Goal: Task Accomplishment & Management: Use online tool/utility

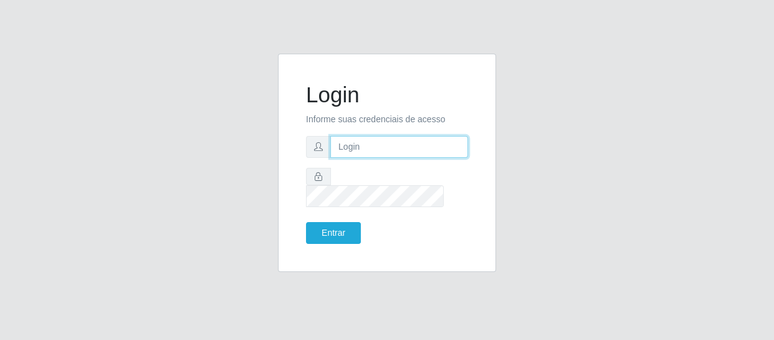
click at [343, 152] on input "text" at bounding box center [399, 147] width 138 height 22
type input "[EMAIL_ADDRESS][DOMAIN_NAME]"
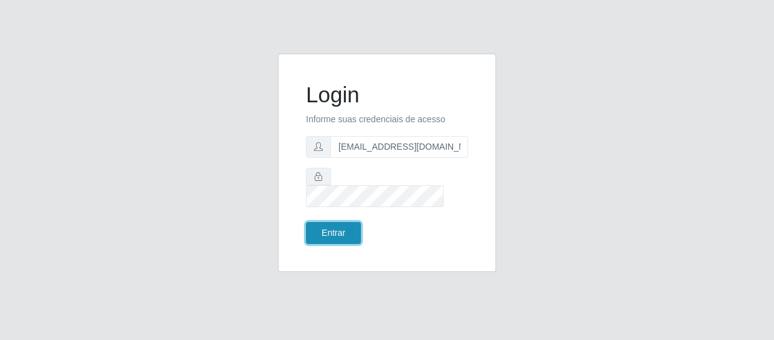
click at [334, 222] on button "Entrar" at bounding box center [333, 233] width 55 height 22
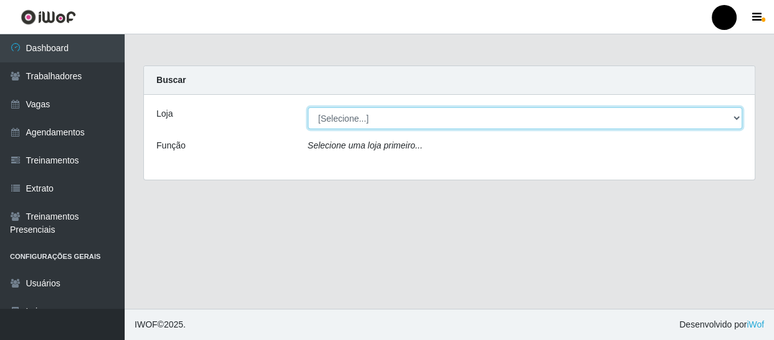
click at [736, 118] on select "[Selecione...] SuperFácil Atacado - Emaús SuperFácil Atacado - Rodoviária Super…" at bounding box center [525, 118] width 435 height 22
select select "408"
click at [308, 107] on select "[Selecione...] SuperFácil Atacado - Emaús SuperFácil Atacado - Rodoviária Super…" at bounding box center [525, 118] width 435 height 22
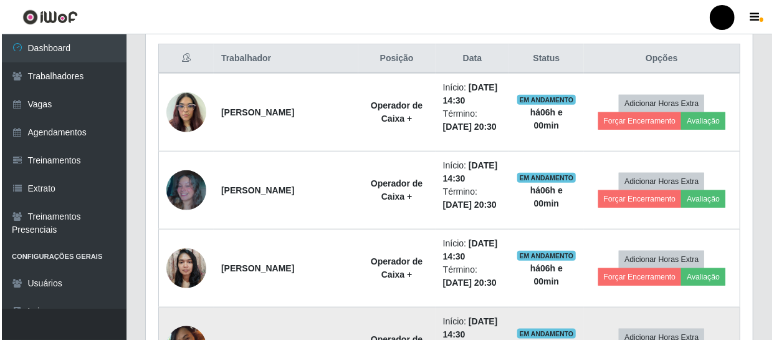
scroll to position [453, 0]
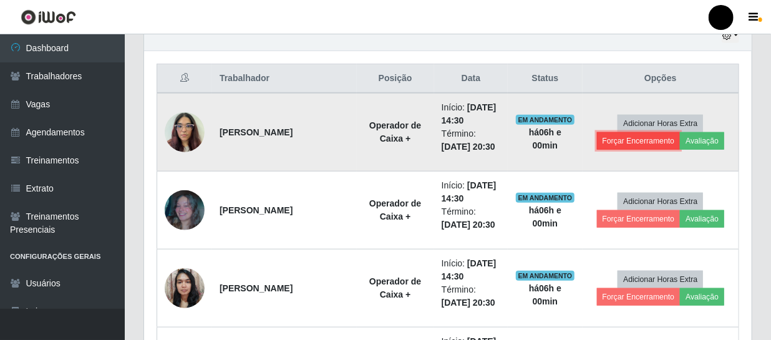
click at [640, 140] on button "Forçar Encerramento" at bounding box center [639, 140] width 84 height 17
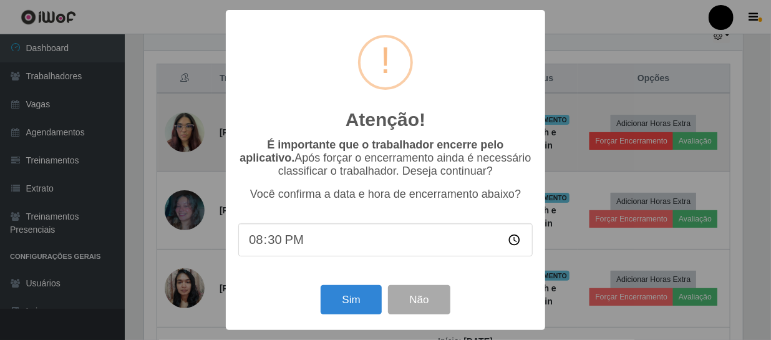
scroll to position [259, 602]
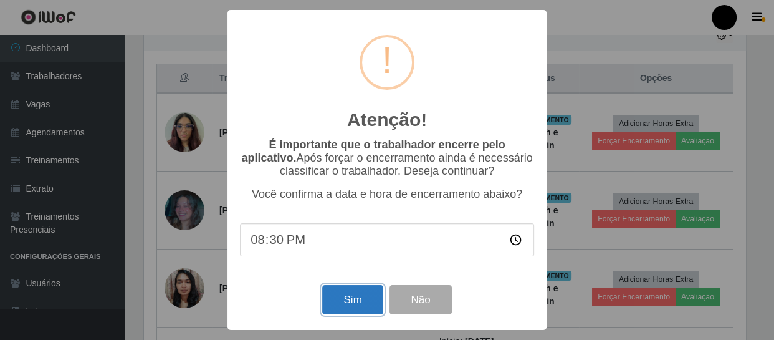
click at [350, 295] on button "Sim" at bounding box center [352, 299] width 60 height 29
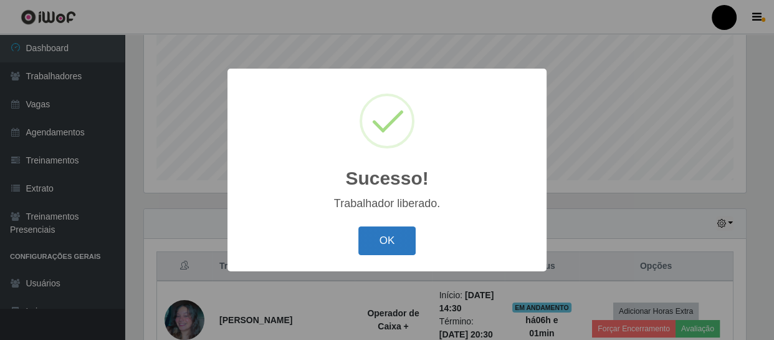
click at [390, 237] on button "OK" at bounding box center [388, 240] width 58 height 29
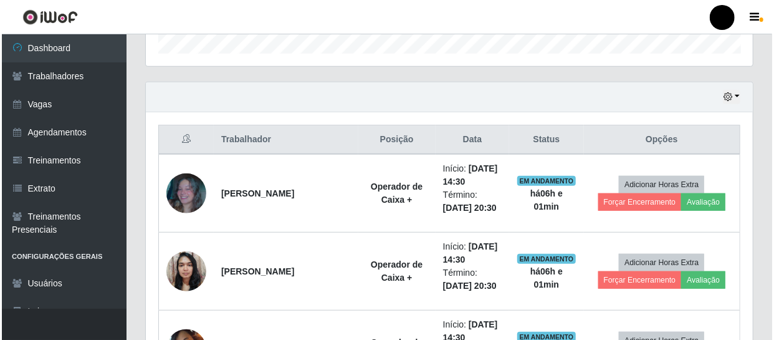
scroll to position [436, 0]
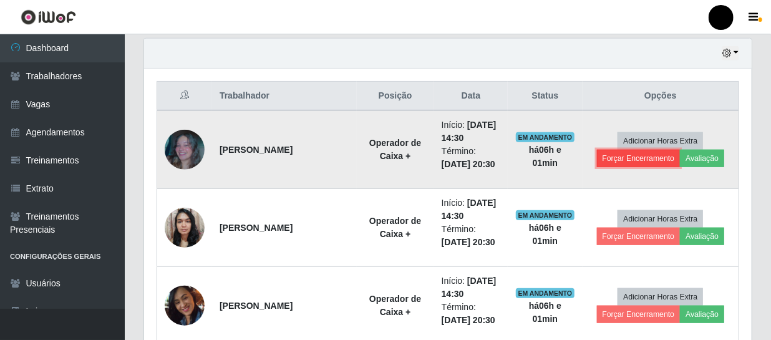
click at [615, 159] on button "Forçar Encerramento" at bounding box center [639, 158] width 84 height 17
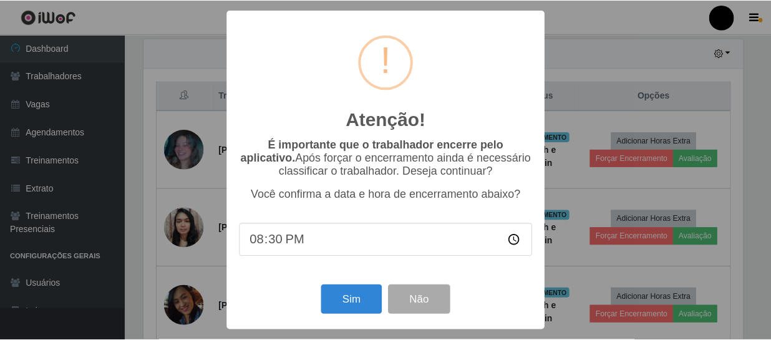
scroll to position [259, 602]
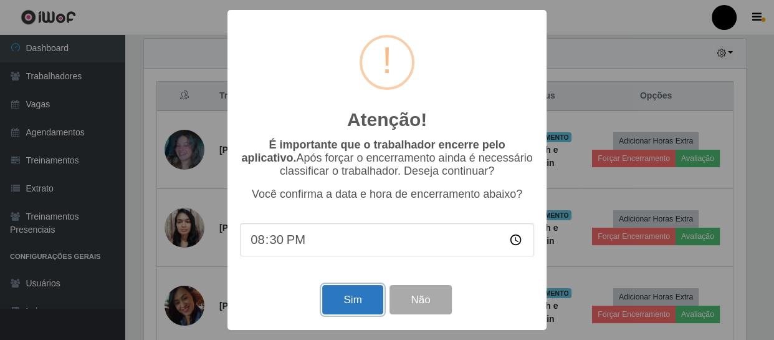
click at [358, 296] on button "Sim" at bounding box center [352, 299] width 60 height 29
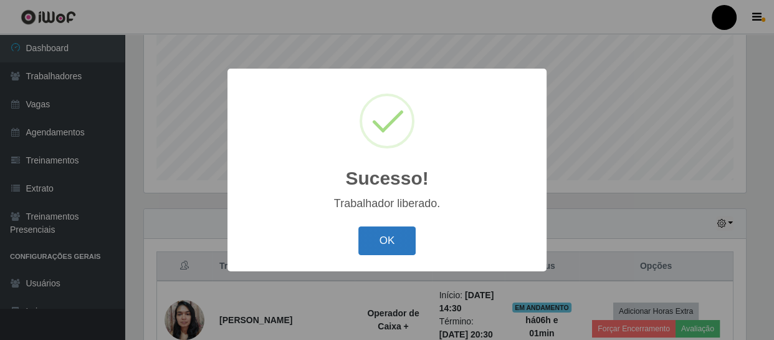
click at [375, 243] on button "OK" at bounding box center [388, 240] width 58 height 29
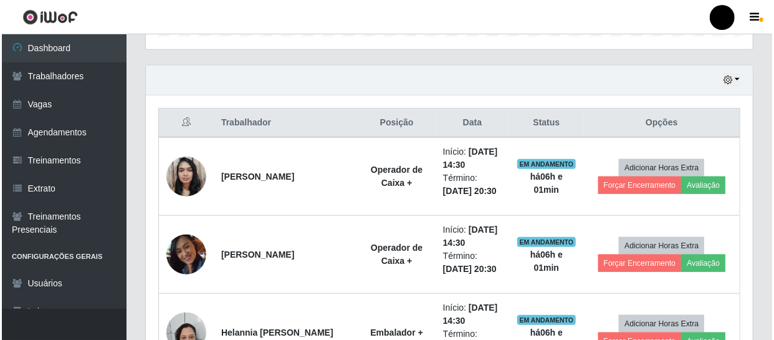
scroll to position [436, 0]
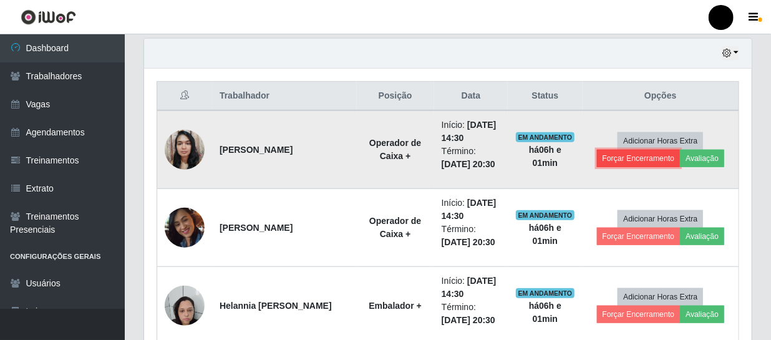
click at [610, 159] on button "Forçar Encerramento" at bounding box center [639, 158] width 84 height 17
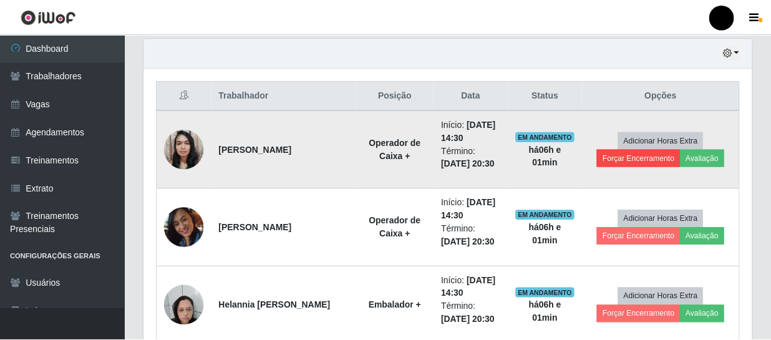
scroll to position [259, 602]
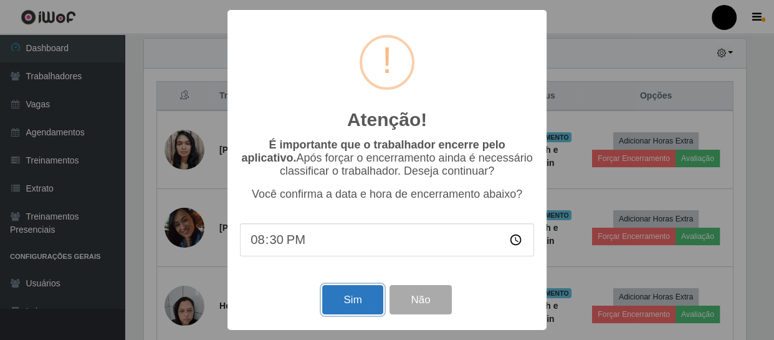
click at [344, 303] on button "Sim" at bounding box center [352, 299] width 60 height 29
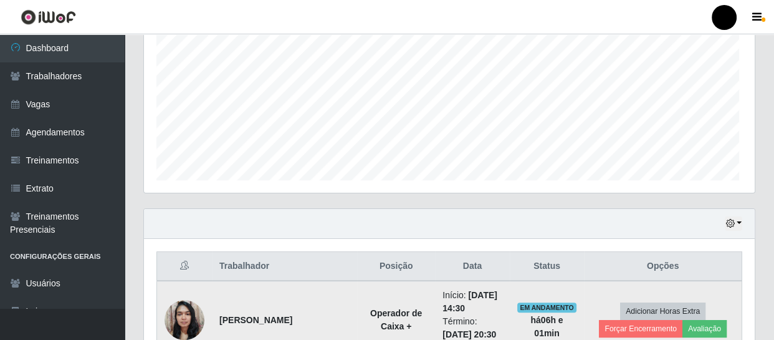
scroll to position [0, 0]
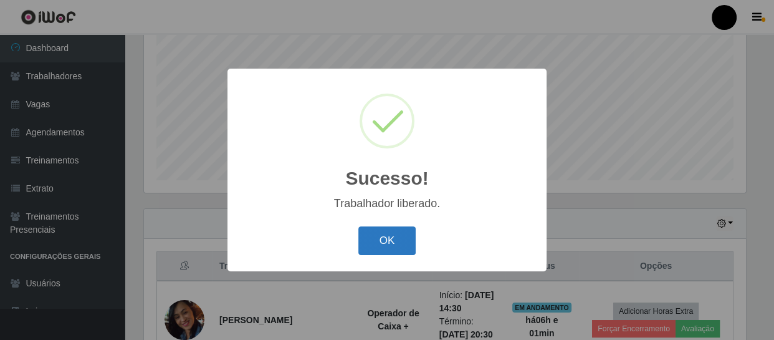
click at [394, 236] on button "OK" at bounding box center [388, 240] width 58 height 29
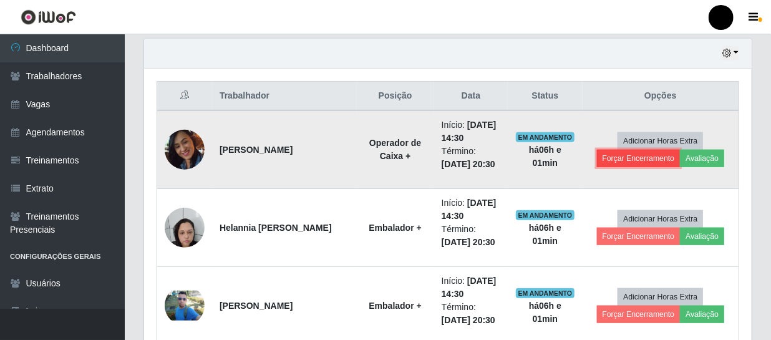
click at [627, 157] on button "Forçar Encerramento" at bounding box center [639, 158] width 84 height 17
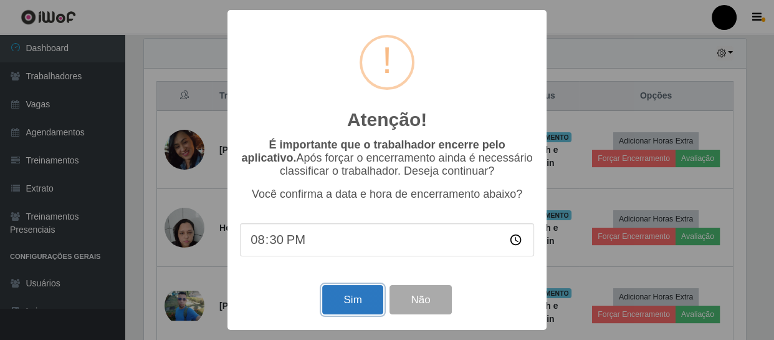
click at [352, 304] on button "Sim" at bounding box center [352, 299] width 60 height 29
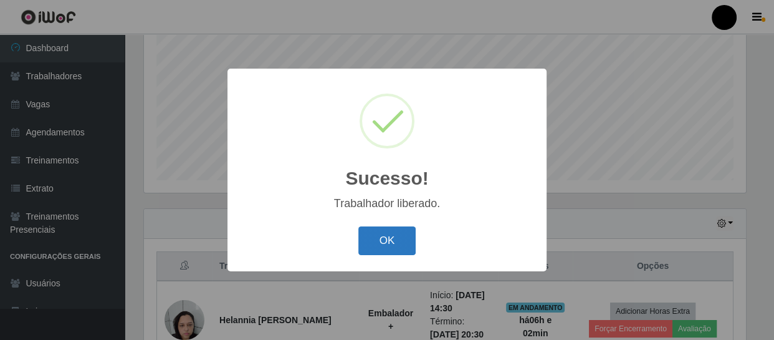
click at [375, 243] on button "OK" at bounding box center [388, 240] width 58 height 29
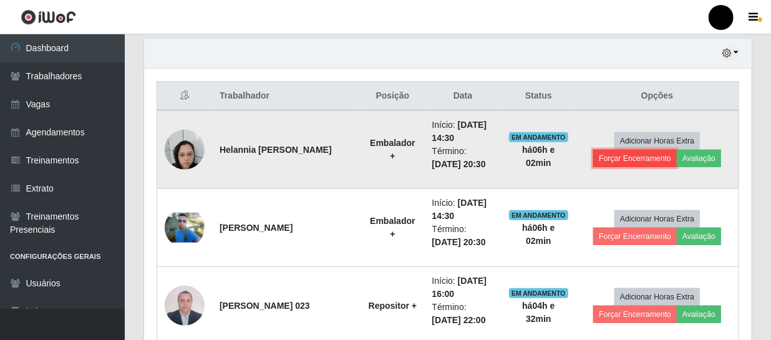
click at [620, 157] on button "Forçar Encerramento" at bounding box center [635, 158] width 84 height 17
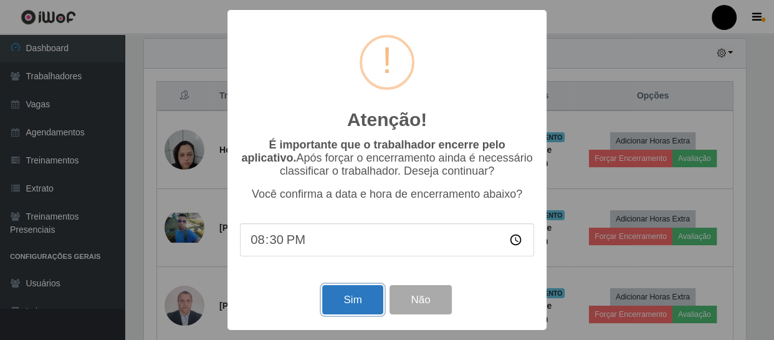
click at [353, 299] on button "Sim" at bounding box center [352, 299] width 60 height 29
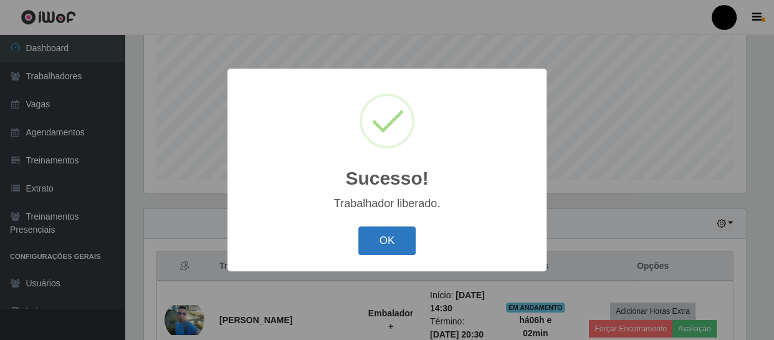
click at [389, 239] on button "OK" at bounding box center [388, 240] width 58 height 29
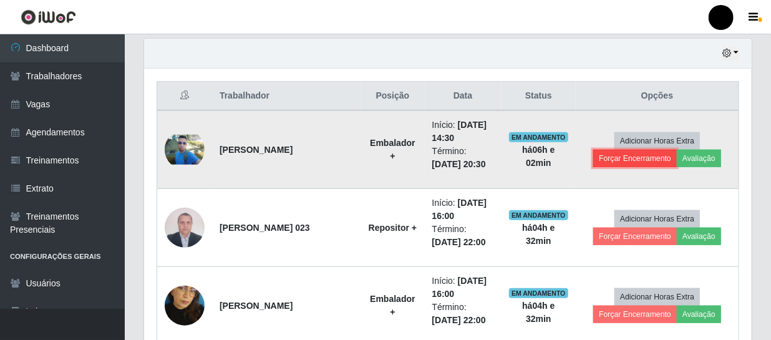
click at [645, 155] on button "Forçar Encerramento" at bounding box center [635, 158] width 84 height 17
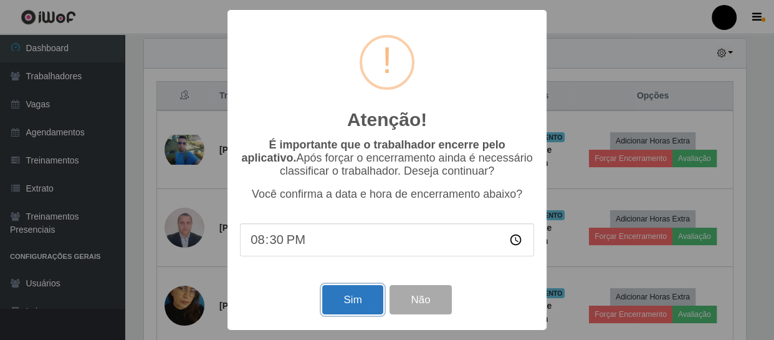
click at [349, 301] on button "Sim" at bounding box center [352, 299] width 60 height 29
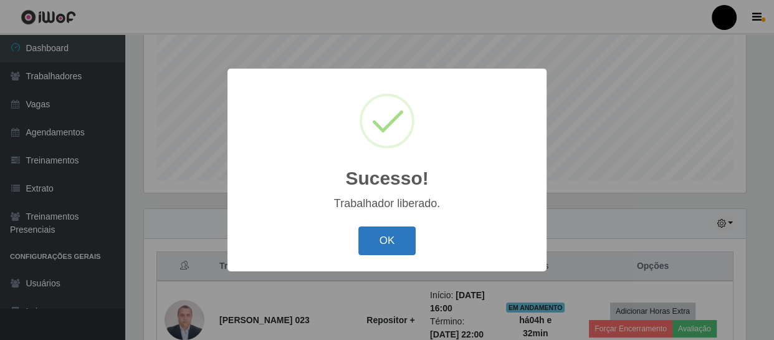
click at [393, 239] on button "OK" at bounding box center [388, 240] width 58 height 29
